Goal: Information Seeking & Learning: Learn about a topic

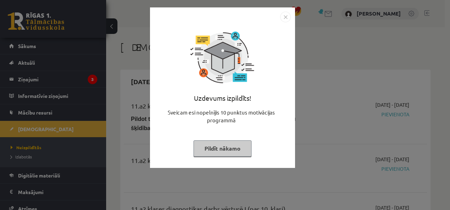
click at [216, 144] on button "Pildīt nākamo" at bounding box center [223, 148] width 58 height 16
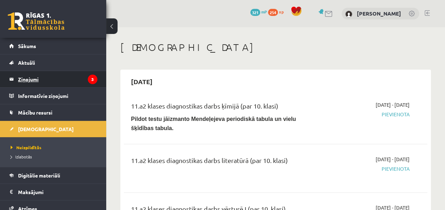
click at [38, 80] on legend "Ziņojumi 3" at bounding box center [57, 79] width 79 height 16
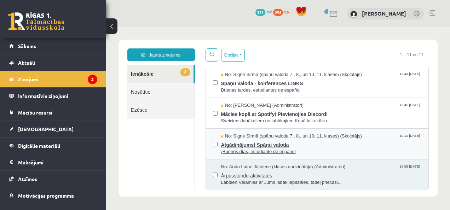
click at [256, 147] on span "Atgādinājums! Spāņu valoda" at bounding box center [321, 144] width 201 height 9
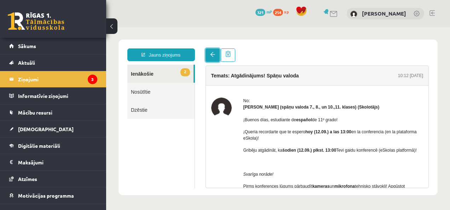
click at [213, 59] on link at bounding box center [213, 54] width 14 height 13
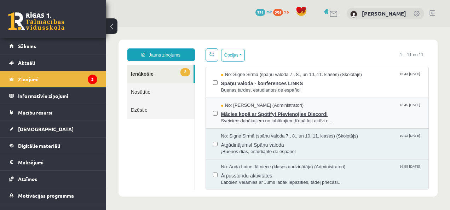
click at [244, 110] on span "Mācies kopā ar Spotify! Pievienojies Discord!" at bounding box center [321, 113] width 201 height 9
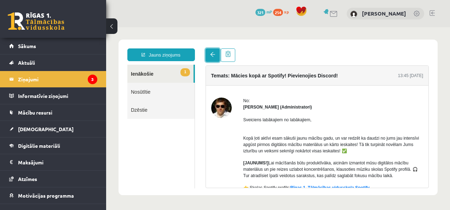
click at [207, 55] on link at bounding box center [213, 54] width 14 height 13
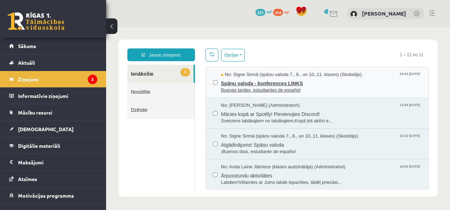
click at [258, 82] on span "Spāņu valoda - konferences LINKS" at bounding box center [321, 82] width 201 height 9
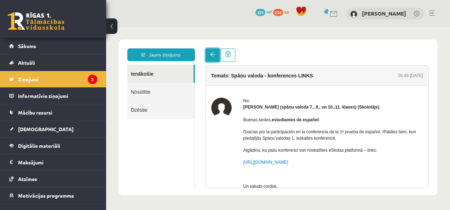
click at [209, 55] on link at bounding box center [213, 54] width 14 height 13
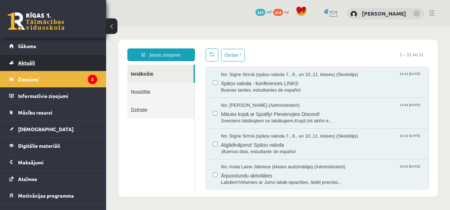
click at [21, 62] on span "Aktuāli" at bounding box center [26, 62] width 17 height 6
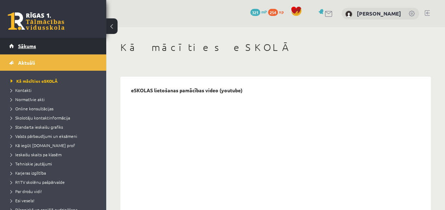
click at [26, 48] on span "Sākums" at bounding box center [27, 46] width 18 height 6
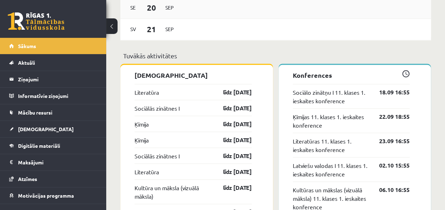
scroll to position [633, 0]
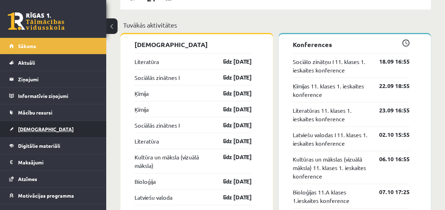
click at [28, 129] on span "[DEMOGRAPHIC_DATA]" at bounding box center [46, 129] width 56 height 6
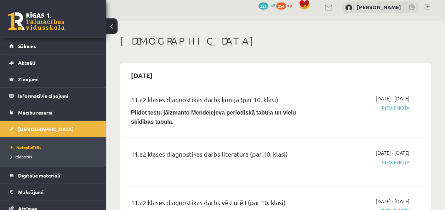
scroll to position [6, 0]
click at [35, 176] on span "Digitālie materiāli" at bounding box center [39, 175] width 42 height 6
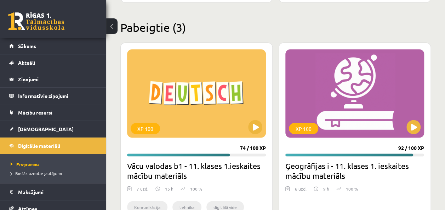
scroll to position [641, 0]
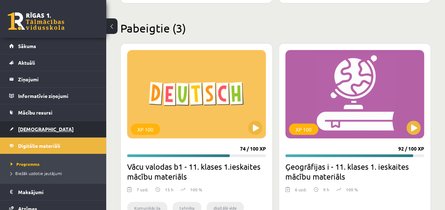
click at [35, 127] on span "[DEMOGRAPHIC_DATA]" at bounding box center [46, 129] width 56 height 6
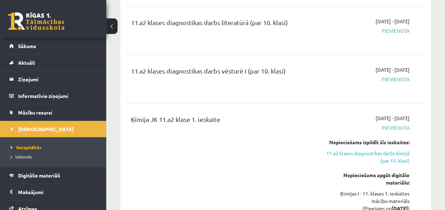
scroll to position [138, 0]
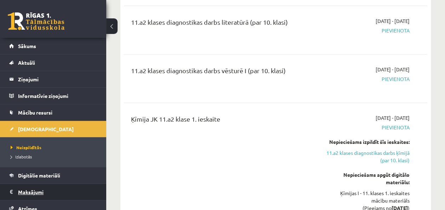
click at [25, 192] on legend "Maksājumi 0" at bounding box center [57, 192] width 79 height 16
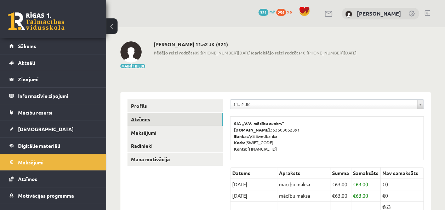
click at [137, 120] on link "Atzīmes" at bounding box center [174, 119] width 95 height 13
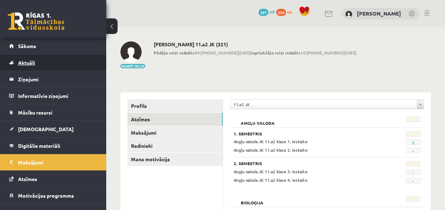
click at [23, 62] on span "Aktuāli" at bounding box center [26, 62] width 17 height 6
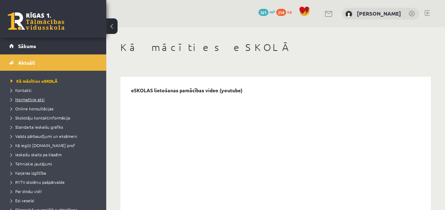
click at [30, 100] on span "Normatīvie akti" at bounding box center [28, 100] width 34 height 6
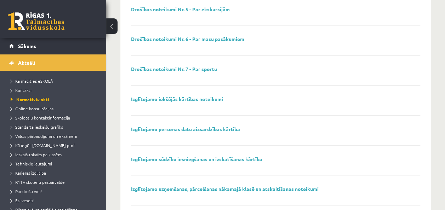
scroll to position [237, 0]
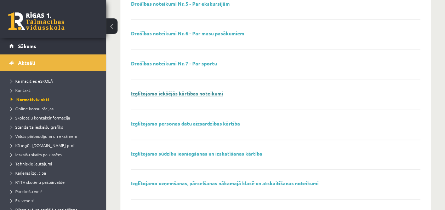
click at [186, 92] on link "Izglītojamo iekšējās kārtības noteikumi" at bounding box center [177, 93] width 92 height 6
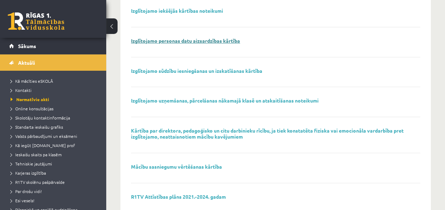
scroll to position [319, 0]
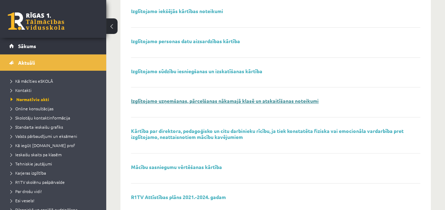
click at [240, 98] on link "Izglītojamo uzņemšanas, pārcelšanas nākamajā klasē un atskaitīšanas noteikumi" at bounding box center [225, 101] width 188 height 6
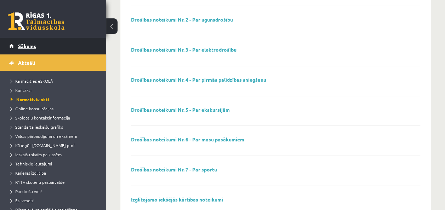
scroll to position [89, 0]
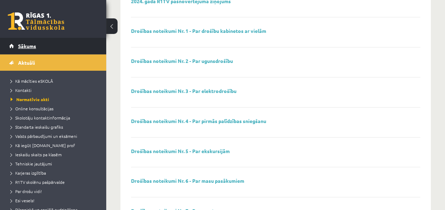
click at [30, 45] on span "Sākums" at bounding box center [27, 46] width 18 height 6
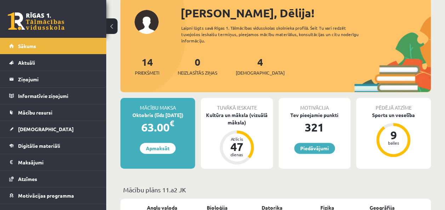
scroll to position [43, 0]
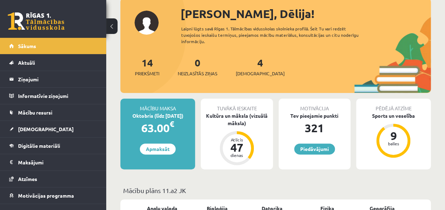
click at [154, 69] on div "14 Priekšmeti" at bounding box center [147, 66] width 24 height 22
click at [156, 74] on span "Priekšmeti" at bounding box center [147, 73] width 24 height 7
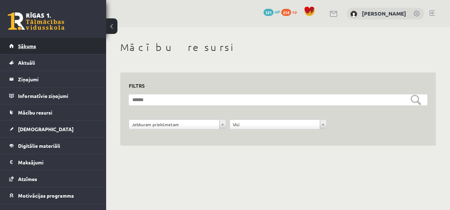
click at [35, 44] on span "Sākums" at bounding box center [27, 46] width 18 height 6
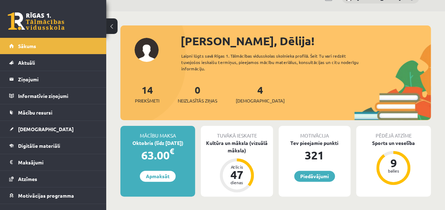
scroll to position [16, 0]
